Goal: Task Accomplishment & Management: Manage account settings

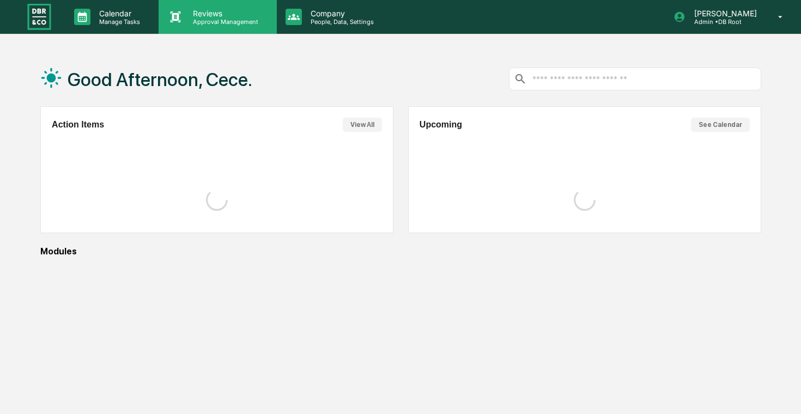
click at [195, 22] on p "Approval Management" at bounding box center [224, 22] width 80 height 8
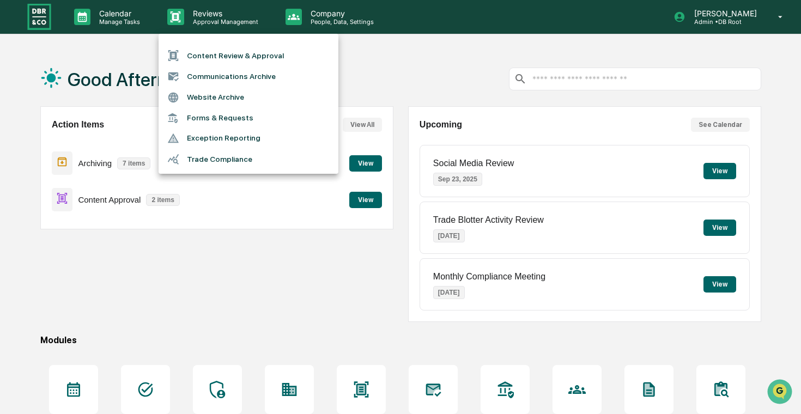
click at [232, 57] on li "Content Review & Approval" at bounding box center [249, 55] width 180 height 21
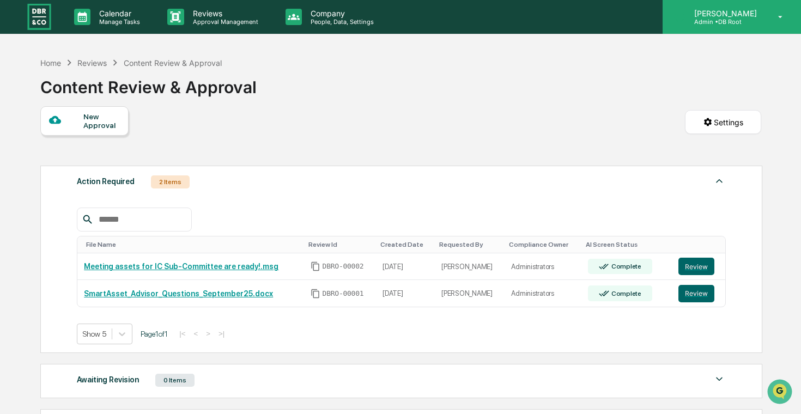
click at [686, 11] on icon at bounding box center [680, 17] width 12 height 12
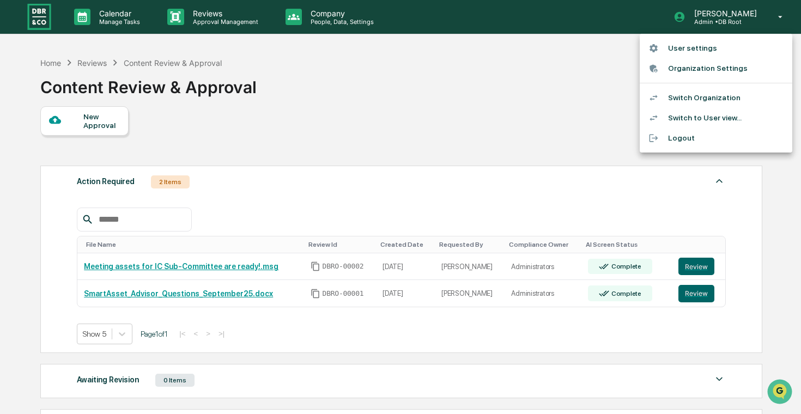
click at [385, 32] on div at bounding box center [400, 207] width 801 height 414
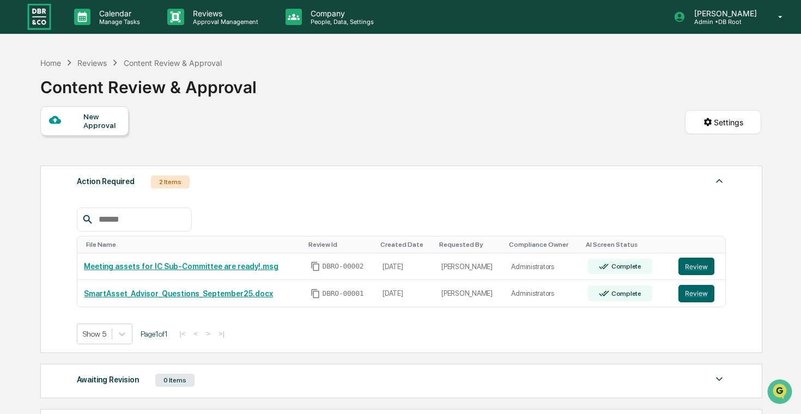
click at [348, 28] on div "Company People, Data, Settings" at bounding box center [335, 17] width 116 height 34
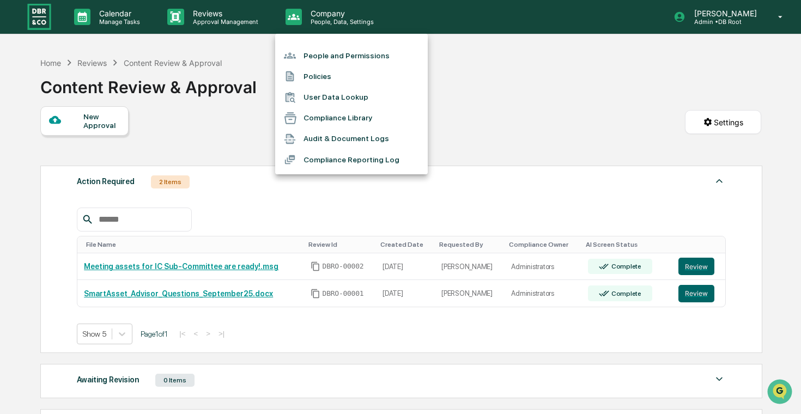
click at [717, 9] on div at bounding box center [400, 207] width 801 height 414
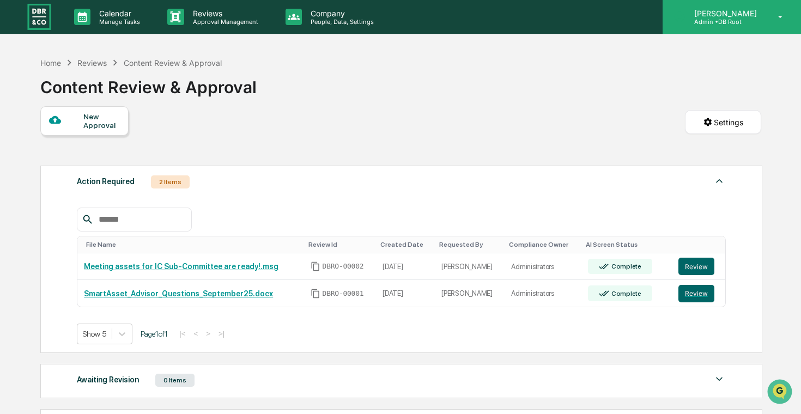
click at [717, 25] on p "Admin • DB Root" at bounding box center [724, 22] width 77 height 8
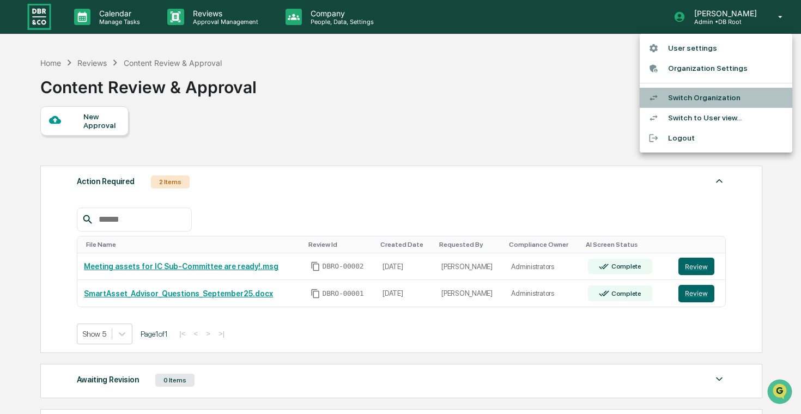
click at [703, 92] on li "Switch Organization" at bounding box center [716, 98] width 153 height 20
